Goal: Transaction & Acquisition: Purchase product/service

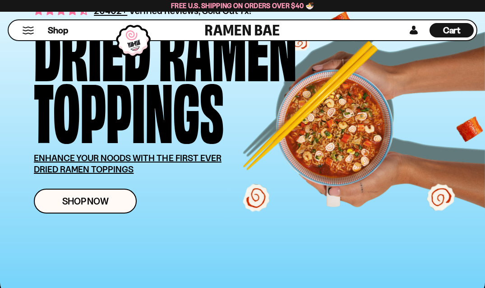
scroll to position [103, 0]
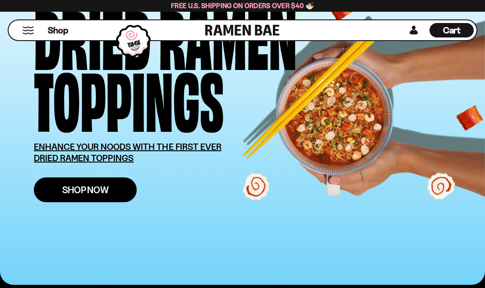
click at [77, 187] on span "Shop Now" at bounding box center [85, 189] width 47 height 9
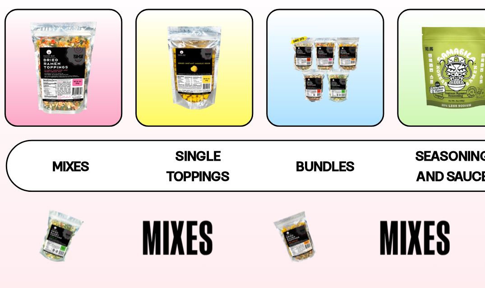
scroll to position [91, 0]
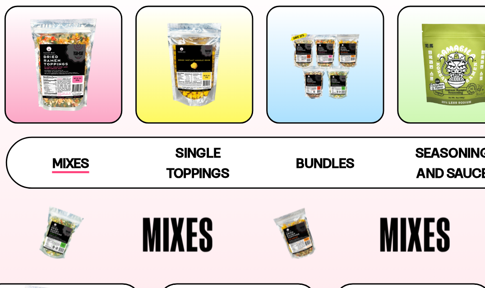
click at [68, 201] on span "Mixes" at bounding box center [66, 202] width 26 height 13
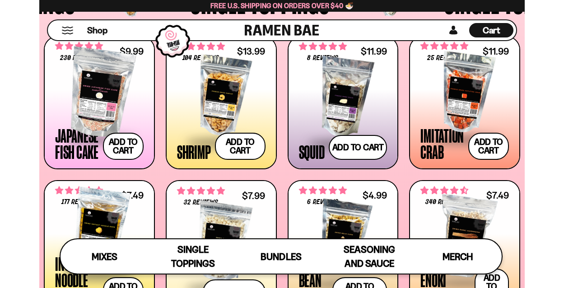
scroll to position [685, 0]
